Goal: Obtain resource: Download file/media

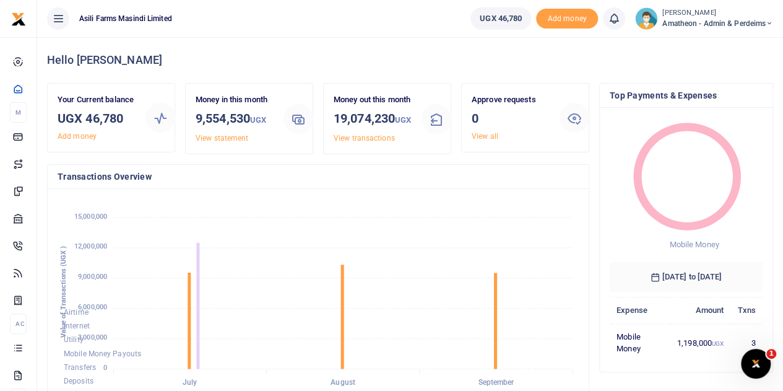
scroll to position [173, 144]
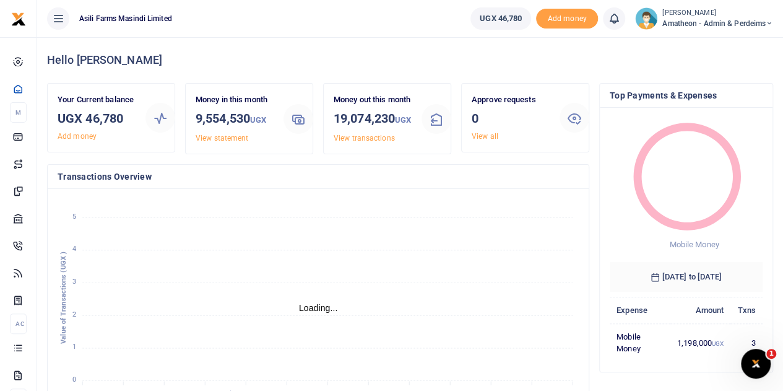
scroll to position [10, 10]
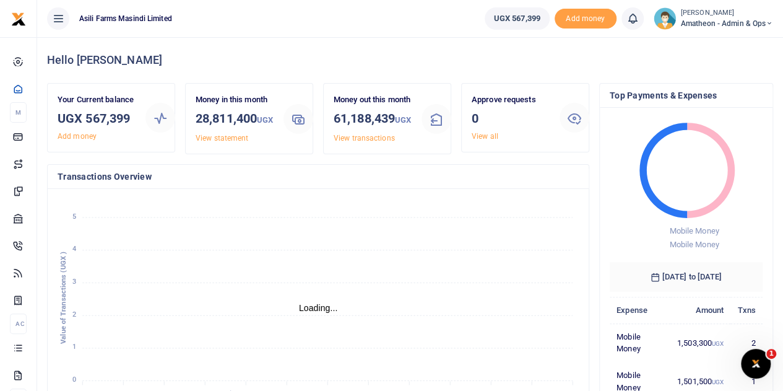
scroll to position [10, 10]
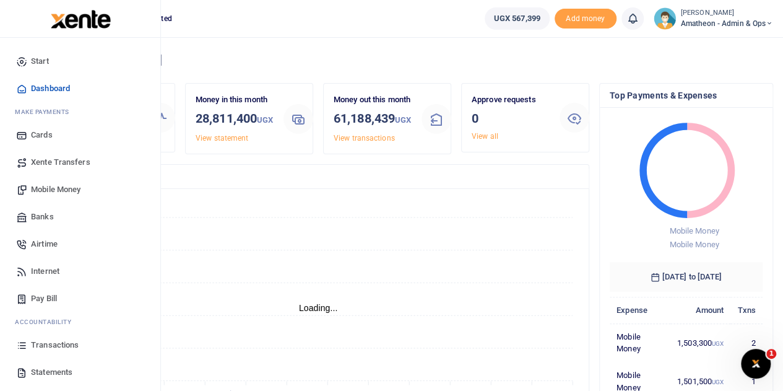
click at [56, 342] on span "Transactions" at bounding box center [55, 345] width 48 height 12
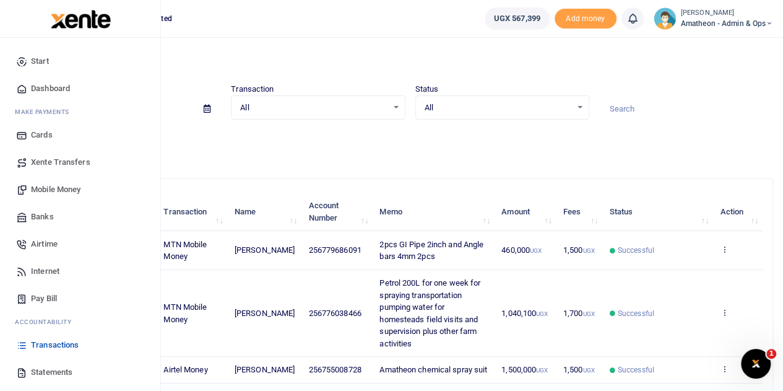
click at [44, 372] on span "Statements" at bounding box center [51, 372] width 41 height 12
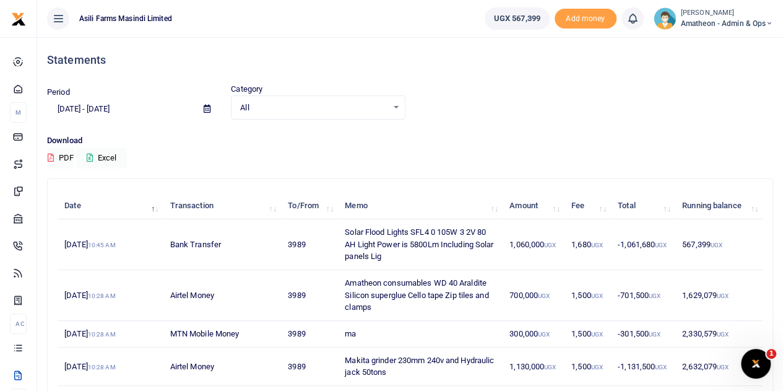
click at [59, 18] on icon at bounding box center [58, 19] width 12 height 14
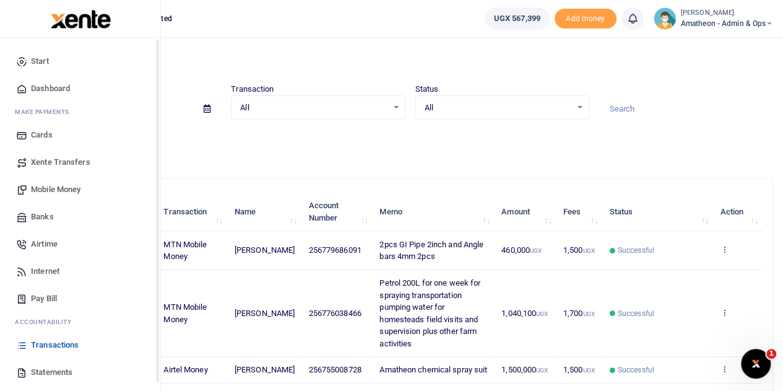
click at [22, 373] on icon at bounding box center [21, 371] width 11 height 11
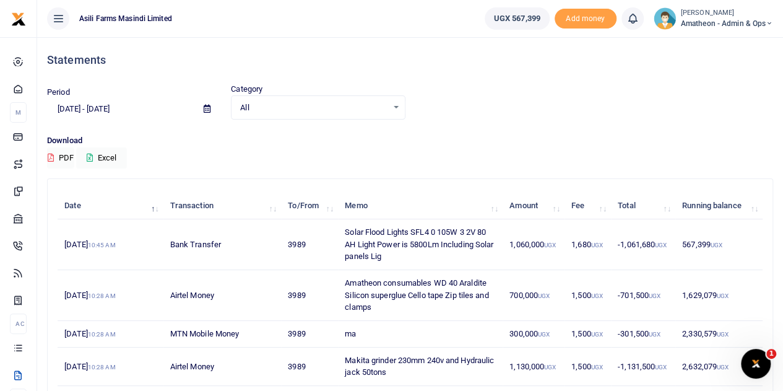
click at [206, 109] on icon at bounding box center [207, 109] width 7 height 8
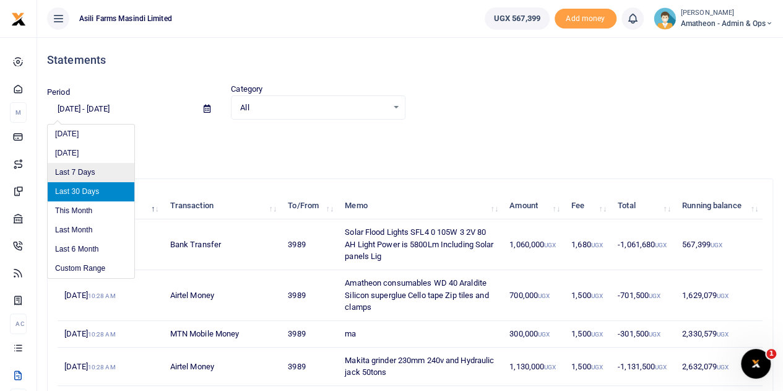
click at [80, 171] on li "Last 7 Days" at bounding box center [91, 172] width 87 height 19
type input "[DATE] - [DATE]"
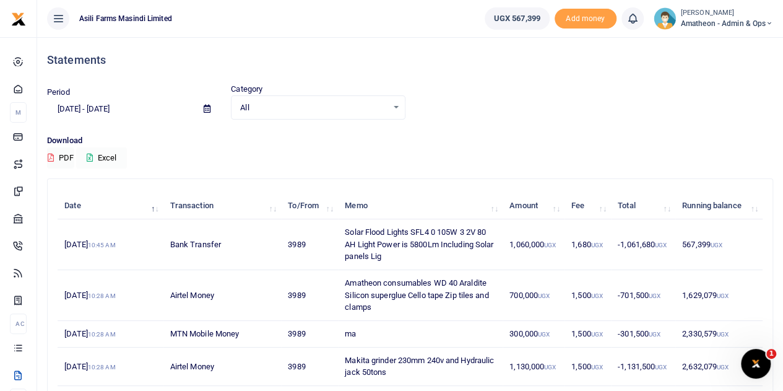
click at [106, 157] on button "Excel" at bounding box center [101, 157] width 51 height 21
click at [207, 108] on icon at bounding box center [207, 109] width 7 height 8
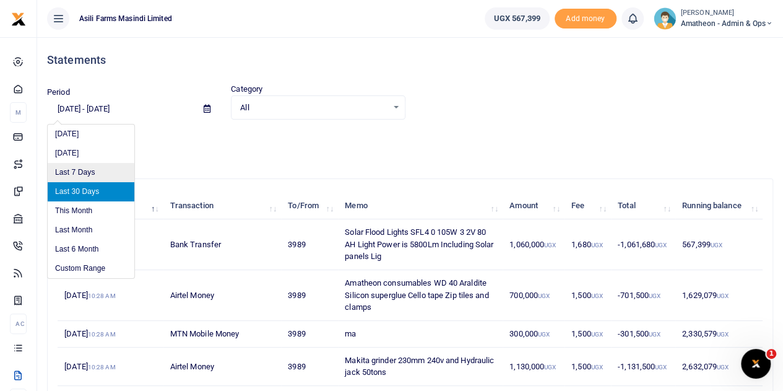
click at [99, 171] on li "Last 7 Days" at bounding box center [91, 172] width 87 height 19
type input "[DATE] - [DATE]"
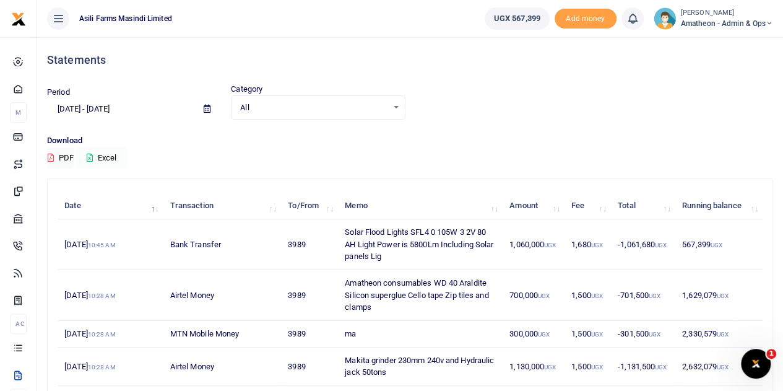
click at [106, 156] on button "Excel" at bounding box center [101, 157] width 51 height 21
